Goal: Information Seeking & Learning: Compare options

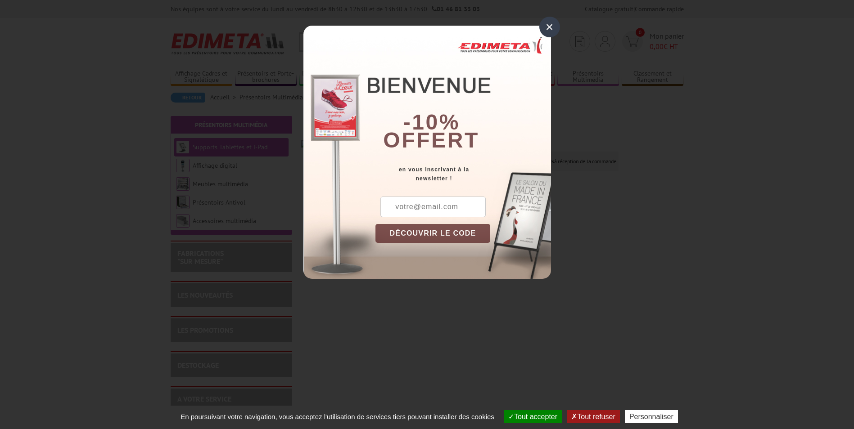
click at [551, 28] on div "×" at bounding box center [549, 27] width 21 height 21
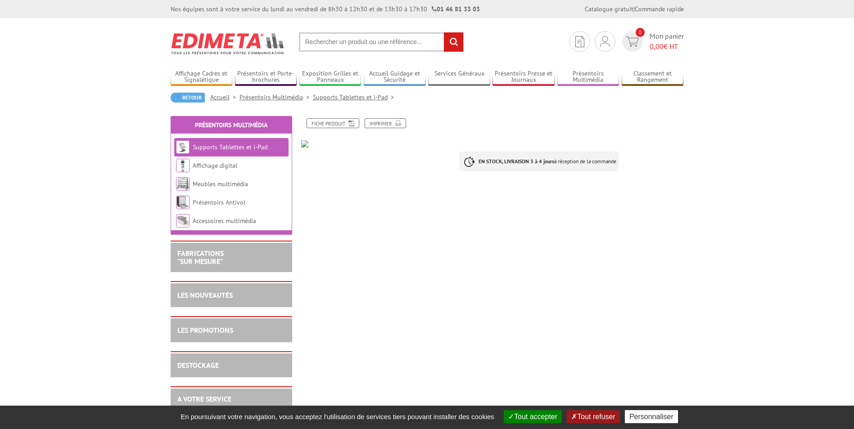
click at [221, 149] on link "Supports Tablettes et i-Pad" at bounding box center [230, 147] width 75 height 8
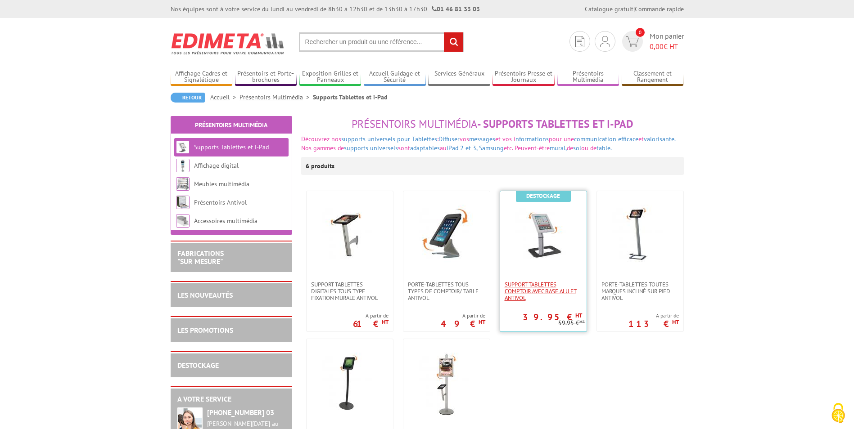
click at [533, 283] on span "Support Tablettes Comptoir avec base alu et antivol" at bounding box center [543, 291] width 77 height 20
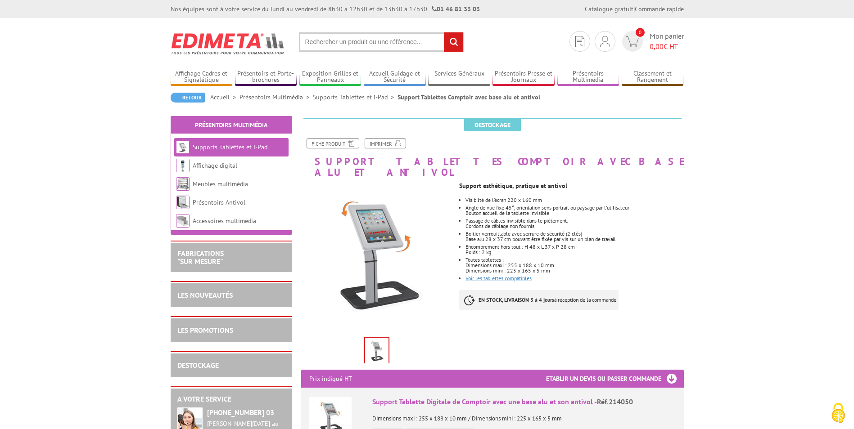
click at [488, 275] on link "Voir les tablettes compatibles" at bounding box center [498, 278] width 66 height 7
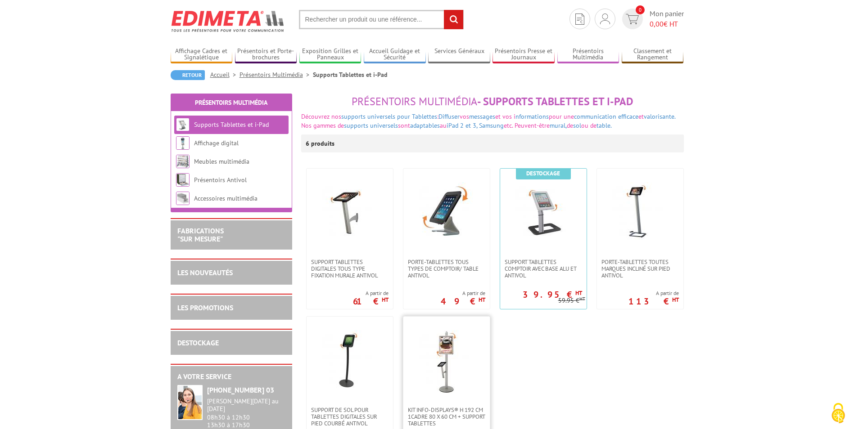
scroll to position [45, 0]
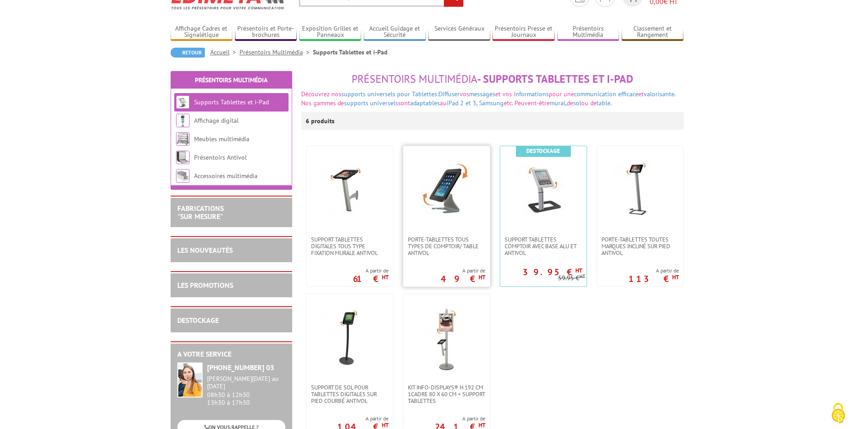
click at [447, 230] on link at bounding box center [446, 191] width 86 height 90
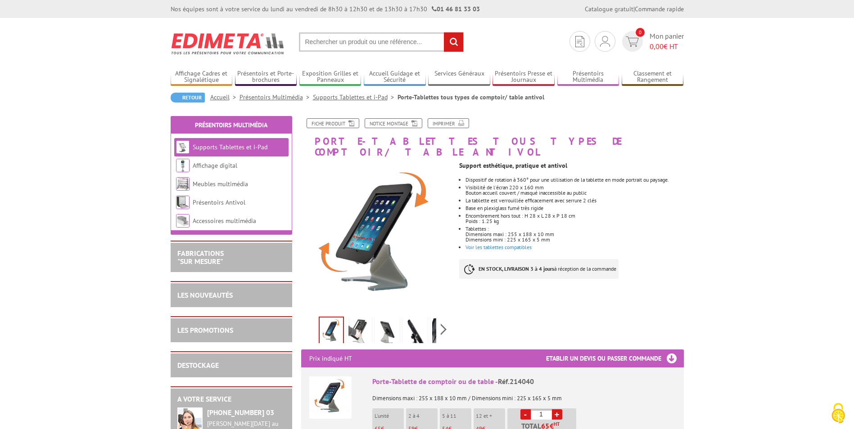
click at [386, 321] on img at bounding box center [387, 333] width 22 height 28
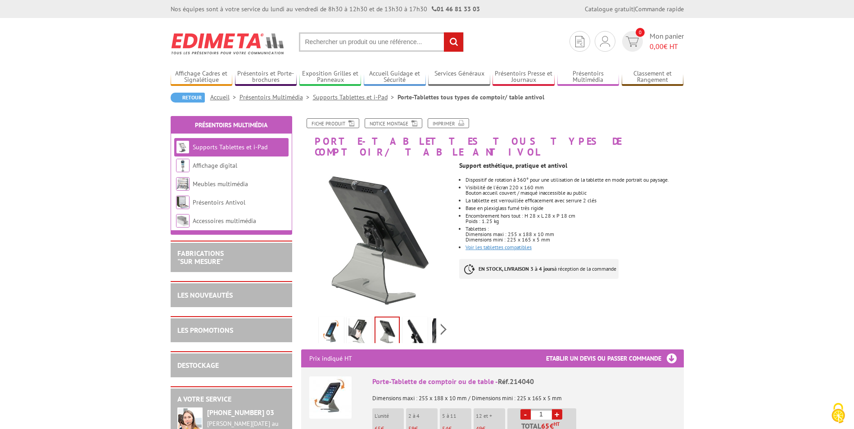
click at [504, 244] on link "Voir les tablettes compatibles" at bounding box center [498, 247] width 66 height 7
click at [485, 244] on link "Voir les tablettes compatibles" at bounding box center [498, 247] width 66 height 7
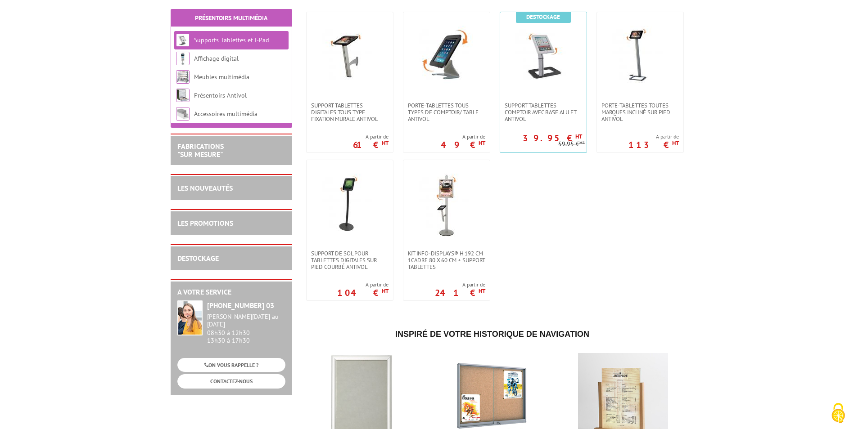
scroll to position [180, 0]
